Goal: Check status: Check status

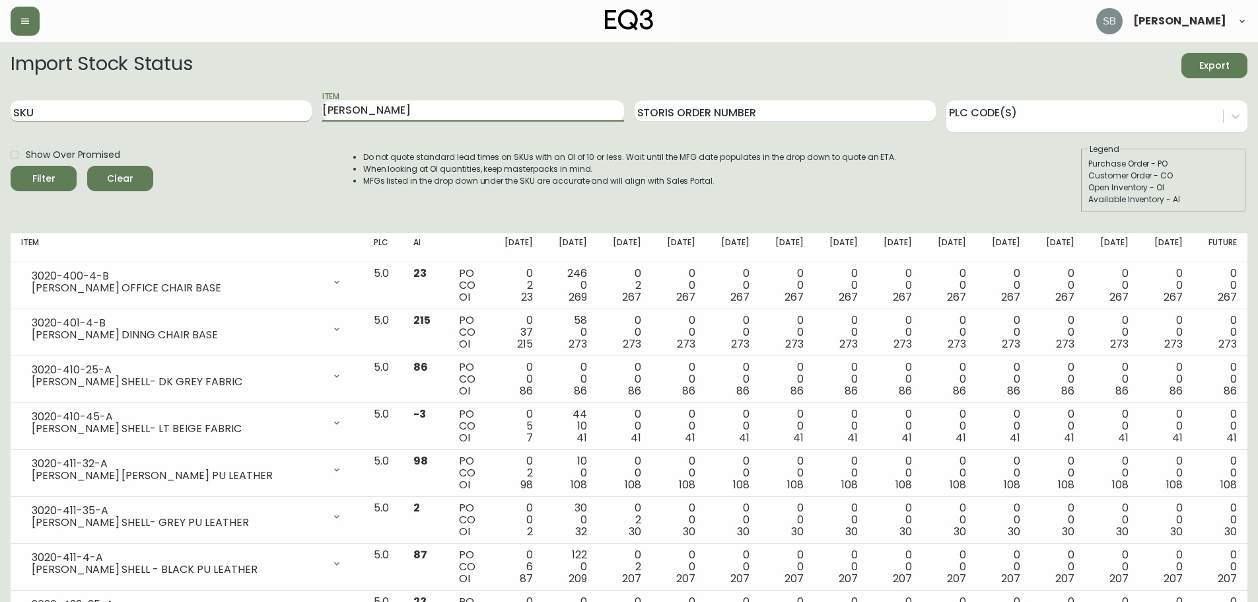
drag, startPoint x: 363, startPoint y: 111, endPoint x: 282, endPoint y: 112, distance: 81.2
click at [282, 112] on div "SKU Item [PERSON_NAME] Storis Order Number PLC Code(s)" at bounding box center [629, 111] width 1237 height 43
type input "31135"
click at [11, 166] on button "Filter" at bounding box center [44, 178] width 66 height 25
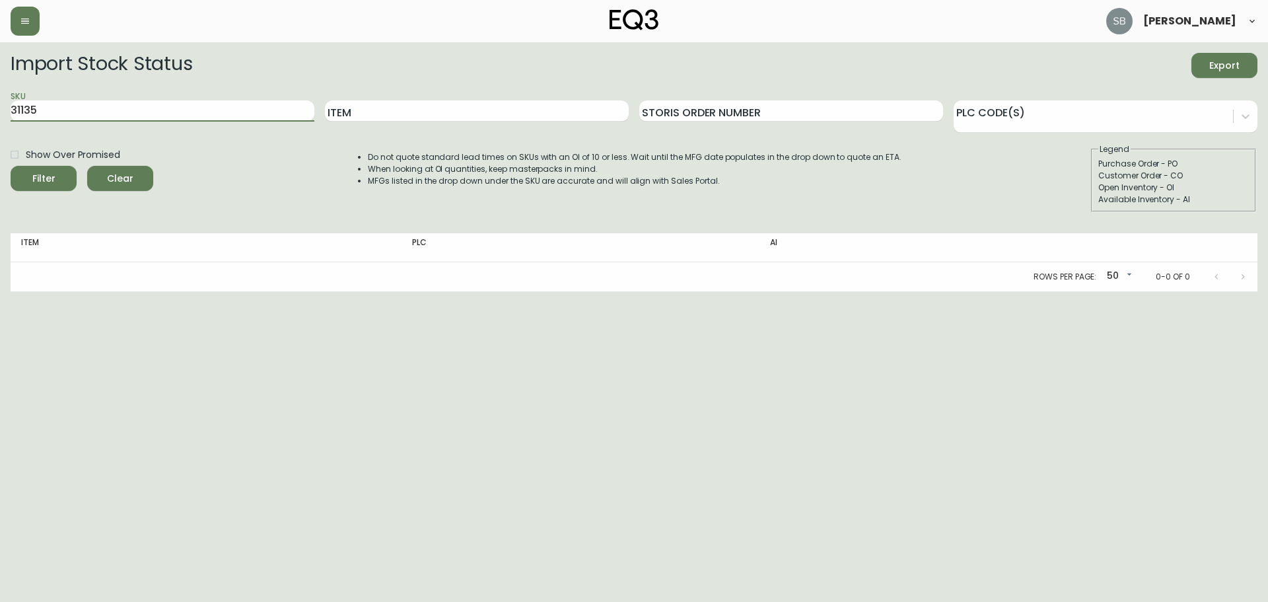
click at [102, 178] on span "Clear" at bounding box center [120, 178] width 45 height 17
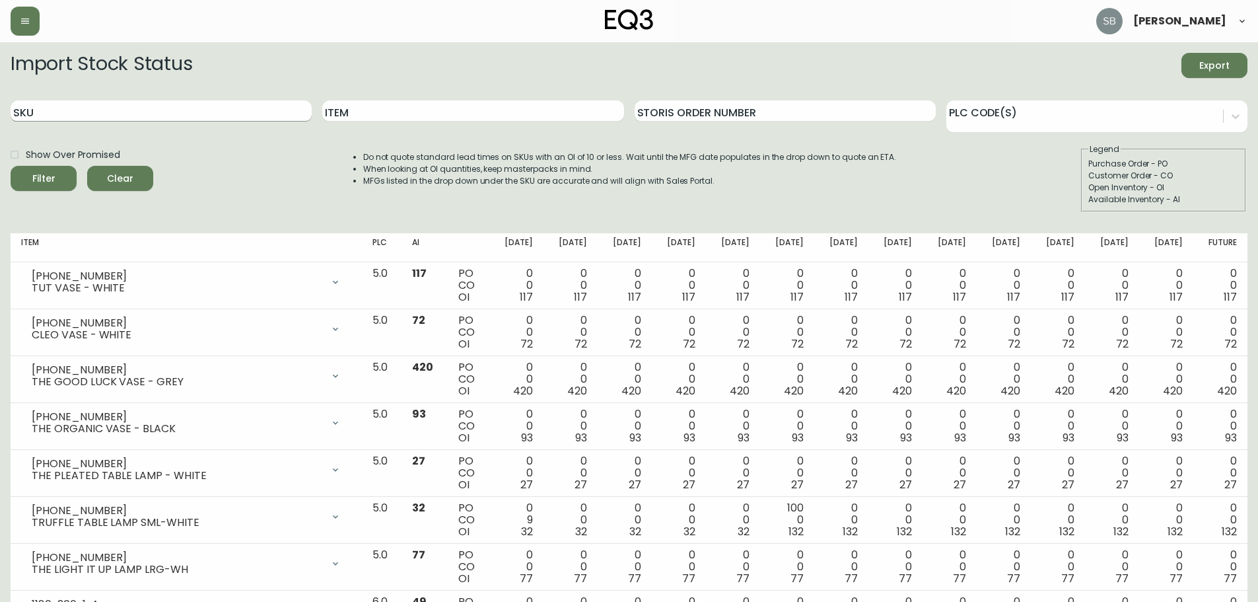
click at [83, 113] on input "SKU" at bounding box center [161, 110] width 301 height 21
type input "31135"
click at [11, 166] on button "Filter" at bounding box center [44, 178] width 66 height 25
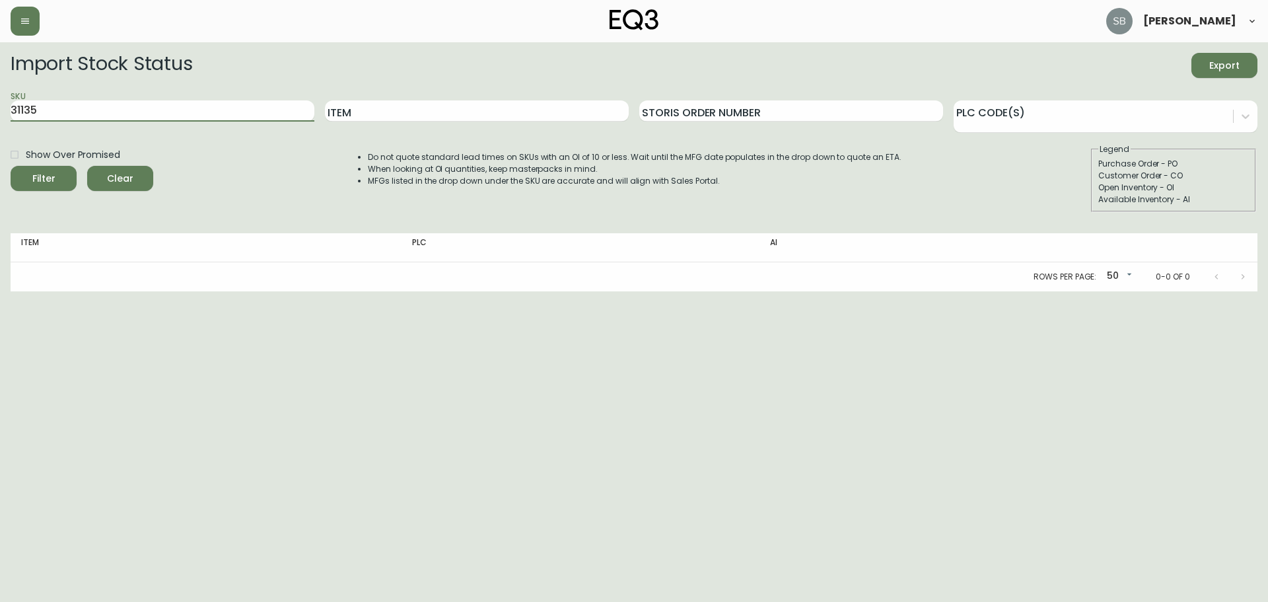
drag, startPoint x: 110, startPoint y: 109, endPoint x: -36, endPoint y: 112, distance: 145.3
click at [0, 112] on html "[PERSON_NAME] Import Stock Status Export SKU 31135 Item Storis Order Number PLC…" at bounding box center [634, 145] width 1268 height 291
